Goal: Browse casually

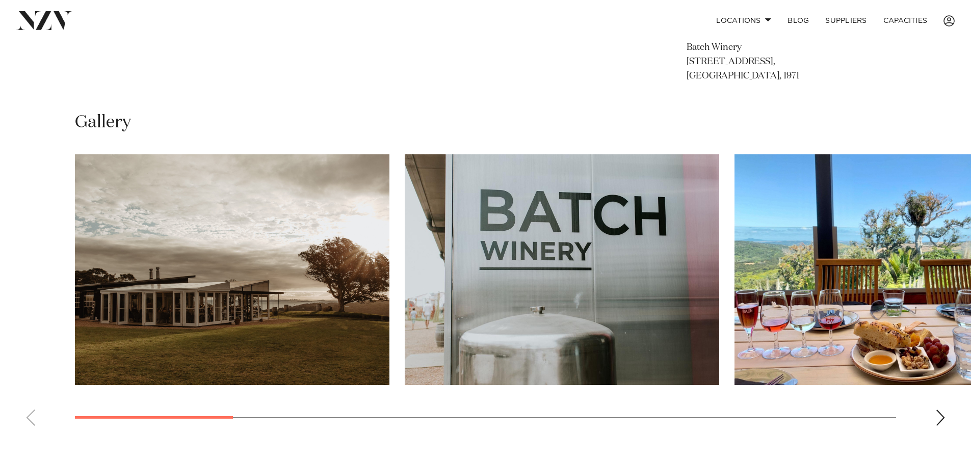
scroll to position [666, 0]
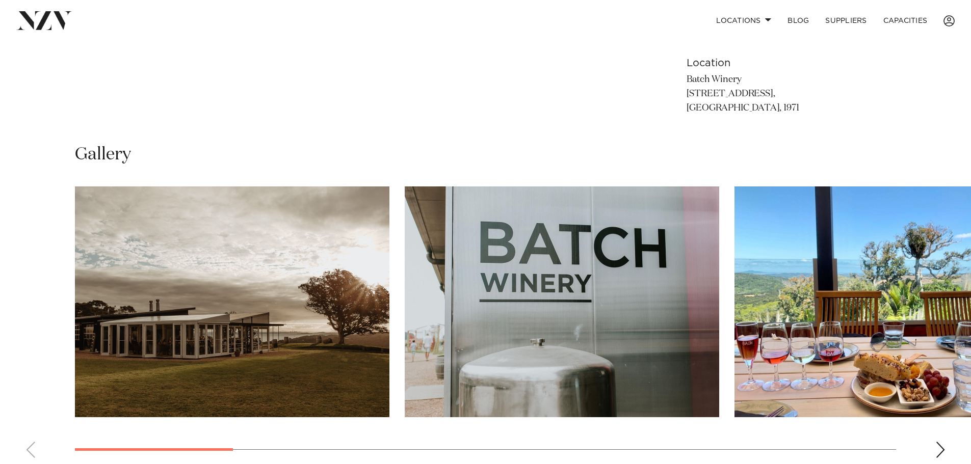
click at [939, 444] on div "Next slide" at bounding box center [940, 450] width 10 height 16
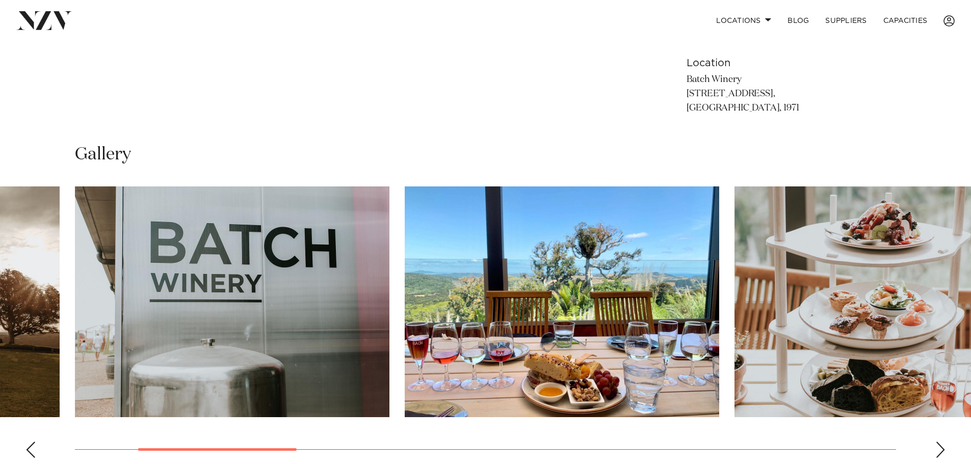
click at [939, 444] on div "Next slide" at bounding box center [940, 450] width 10 height 16
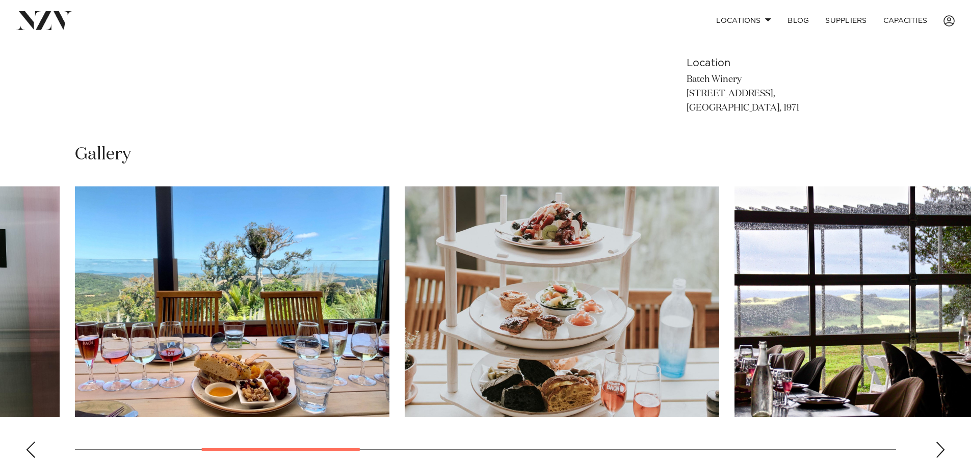
click at [939, 444] on div "Next slide" at bounding box center [940, 450] width 10 height 16
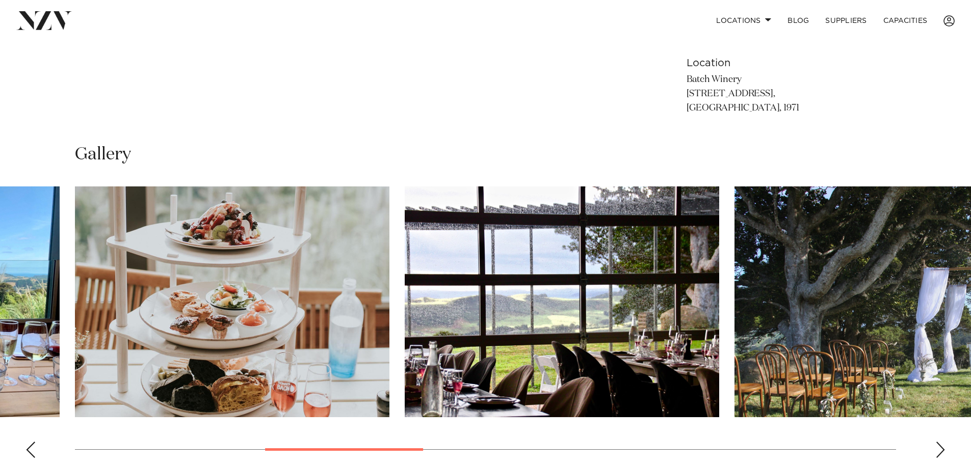
click at [939, 444] on div "Next slide" at bounding box center [940, 450] width 10 height 16
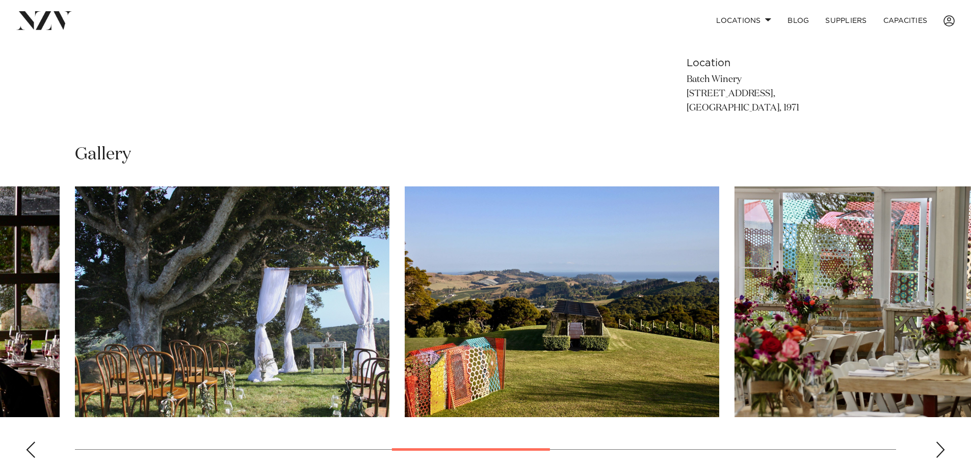
click at [941, 450] on div "Next slide" at bounding box center [940, 450] width 10 height 16
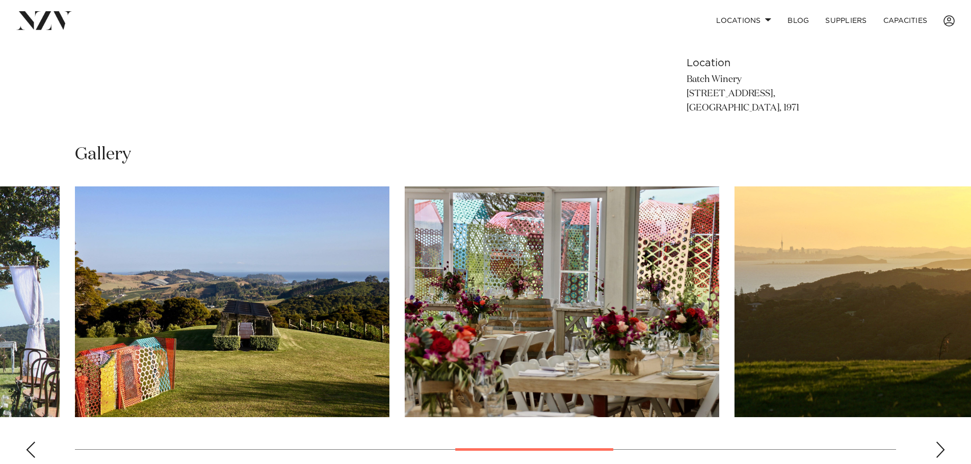
click at [941, 450] on div "Next slide" at bounding box center [940, 450] width 10 height 16
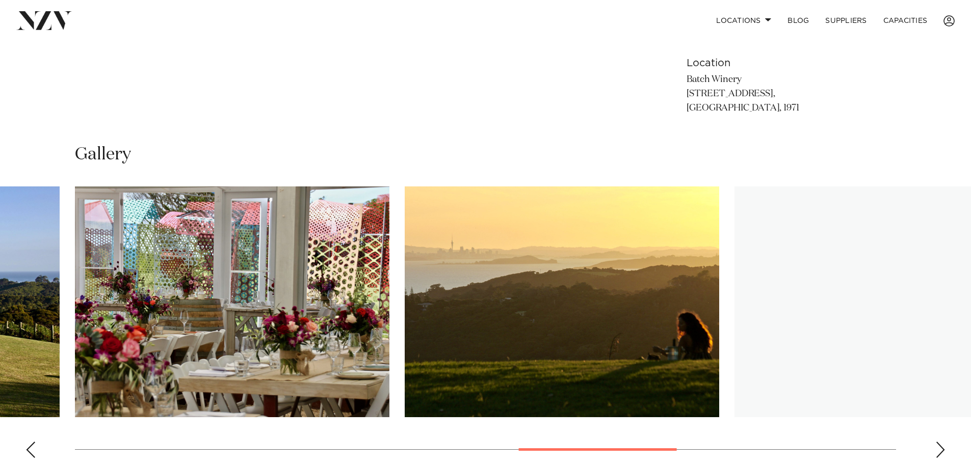
click at [941, 450] on div "Next slide" at bounding box center [940, 450] width 10 height 16
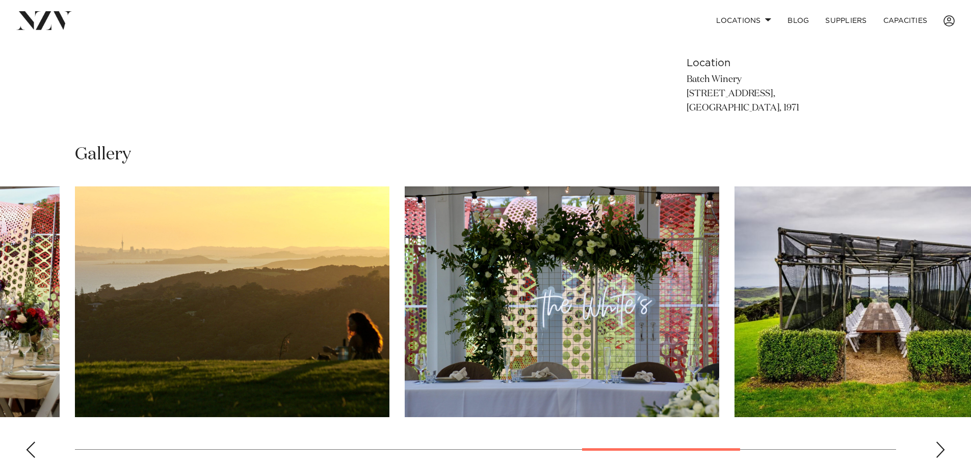
click at [940, 448] on div "Next slide" at bounding box center [940, 450] width 10 height 16
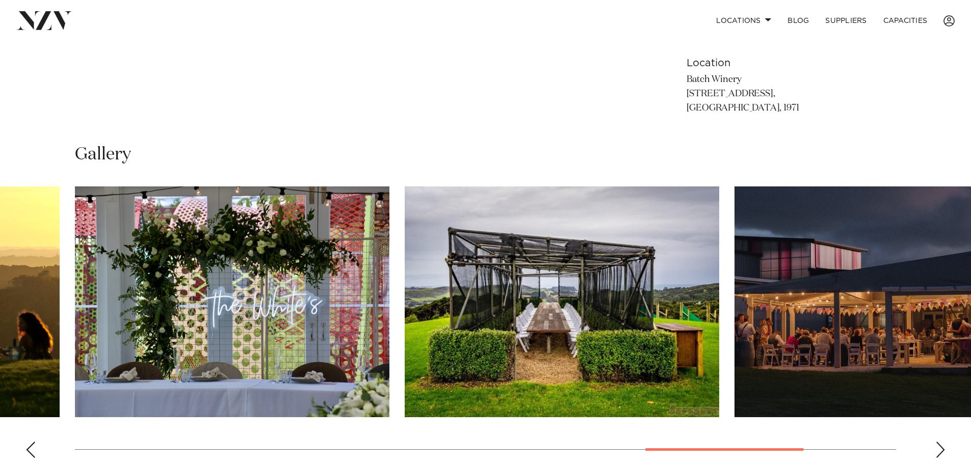
click at [940, 448] on div "Next slide" at bounding box center [940, 450] width 10 height 16
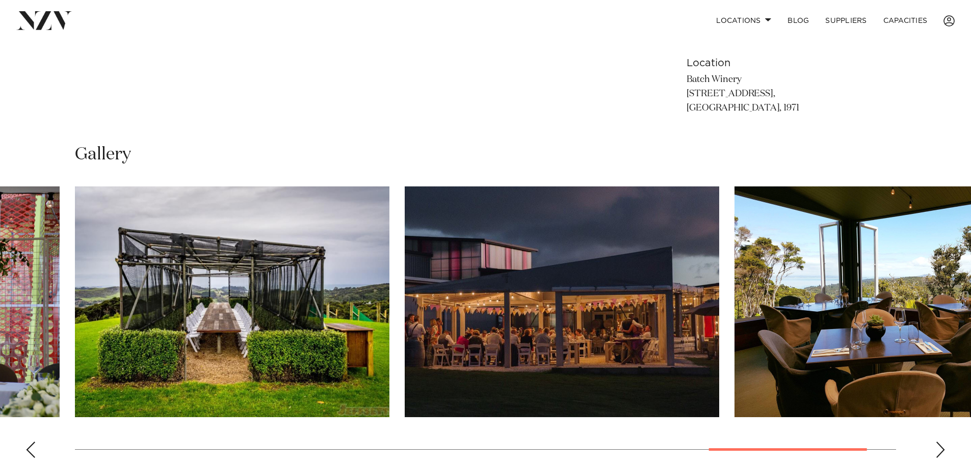
click at [940, 448] on div "Next slide" at bounding box center [940, 450] width 10 height 16
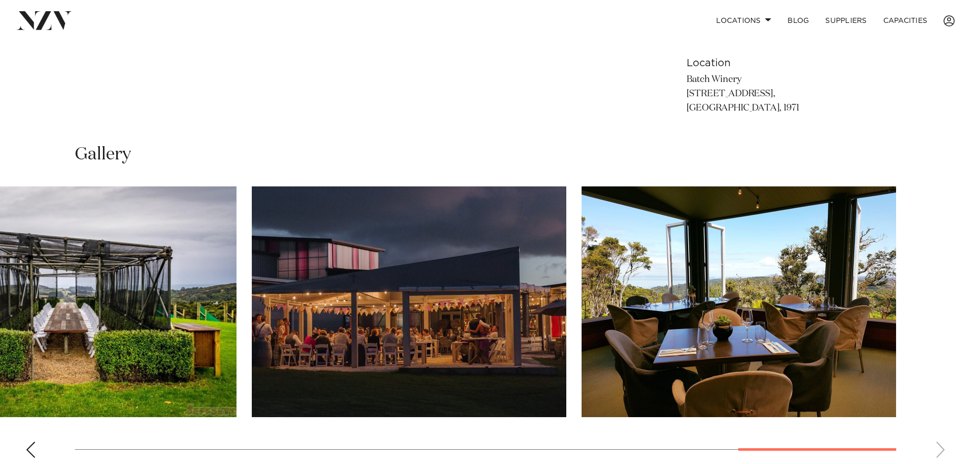
click at [940, 448] on swiper-container at bounding box center [485, 326] width 971 height 280
